Goal: Navigation & Orientation: Find specific page/section

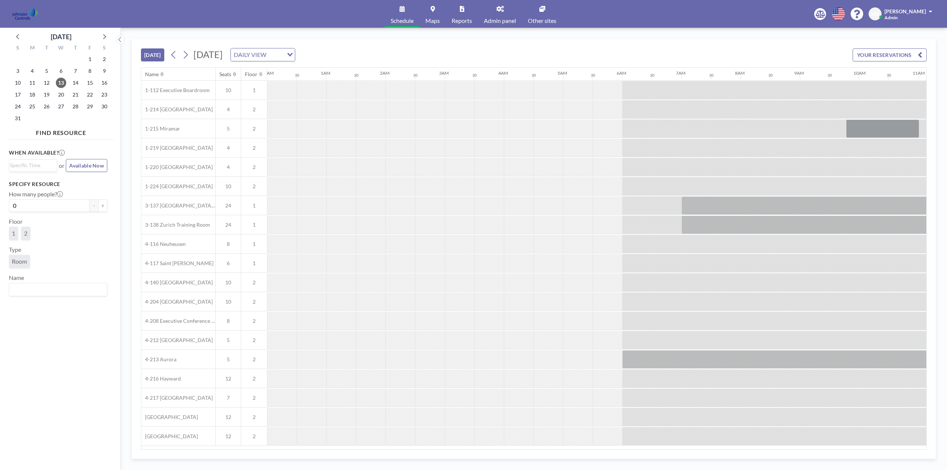
scroll to position [0, 710]
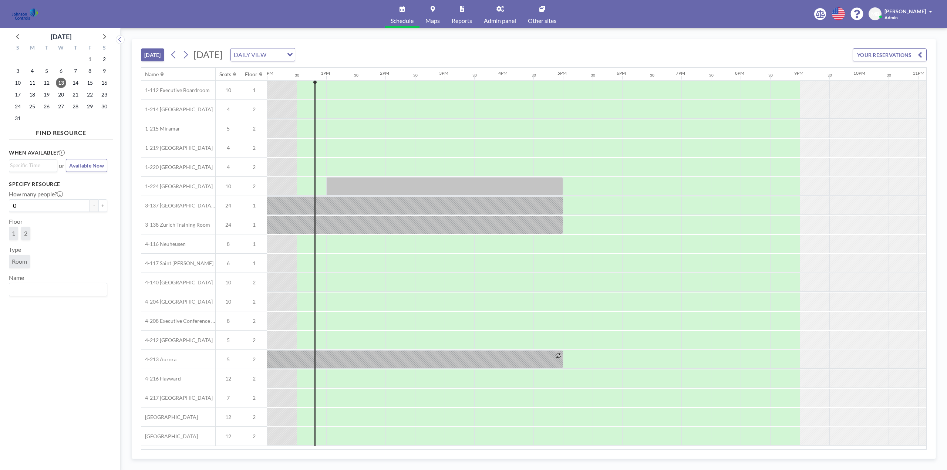
click at [503, 18] on span "Admin panel" at bounding box center [500, 21] width 32 height 6
click at [504, 10] on icon at bounding box center [500, 9] width 7 height 6
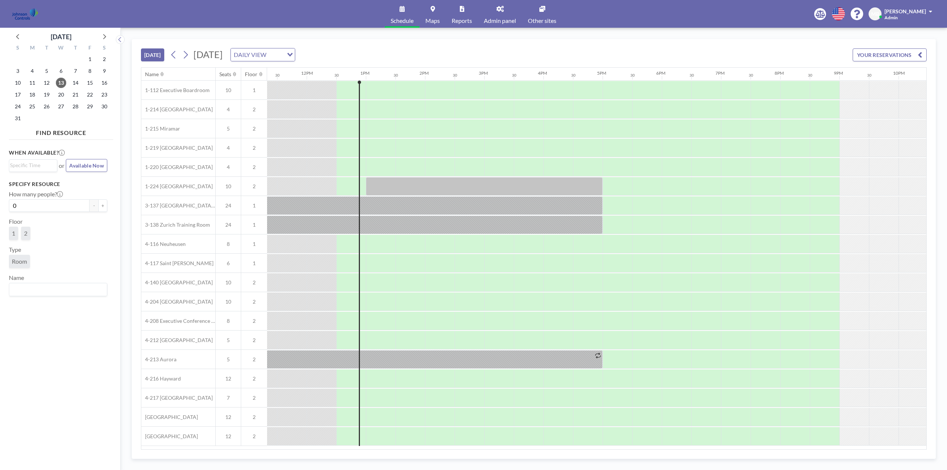
scroll to position [0, 710]
